Goal: Task Accomplishment & Management: Use online tool/utility

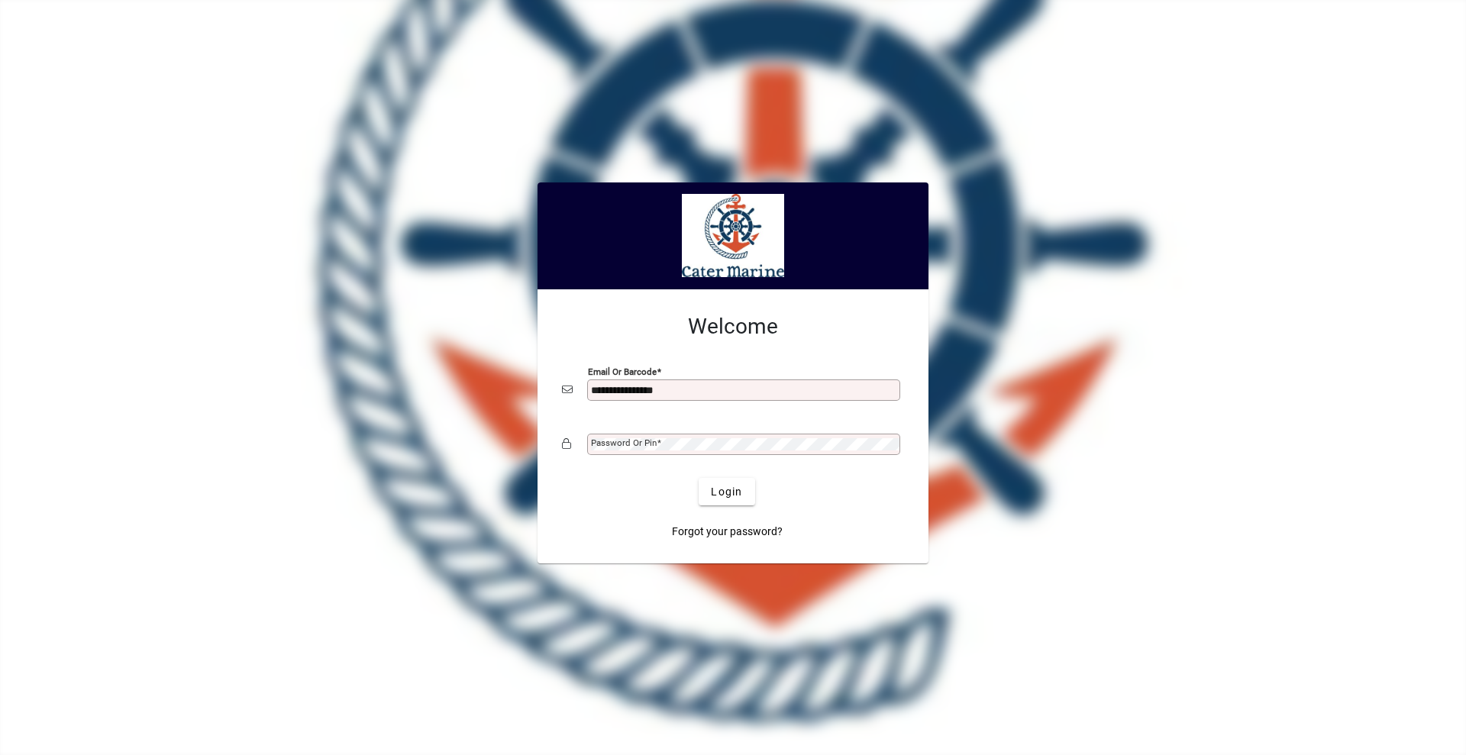
type input "**********"
click at [699, 478] on button "Login" at bounding box center [727, 491] width 56 height 27
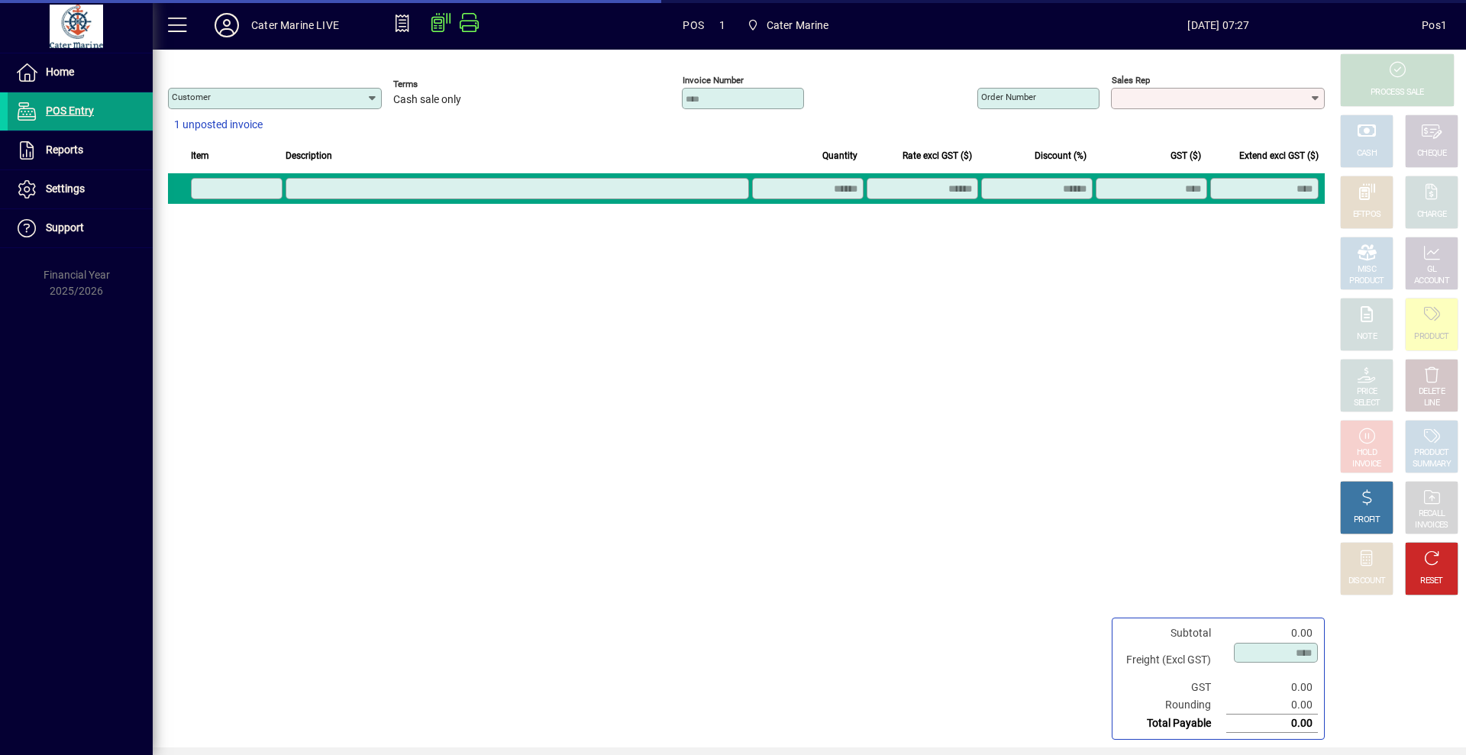
type input "**********"
